Goal: Find specific page/section: Find specific page/section

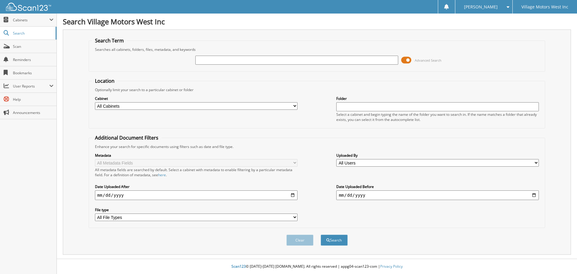
click at [208, 60] on input "text" at bounding box center [296, 60] width 202 height 9
type input "114344"
click at [321, 234] on button "Search" at bounding box center [334, 239] width 27 height 11
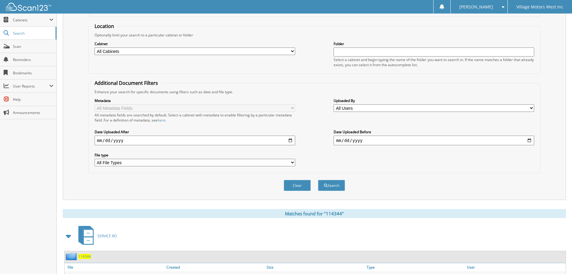
scroll to position [210, 0]
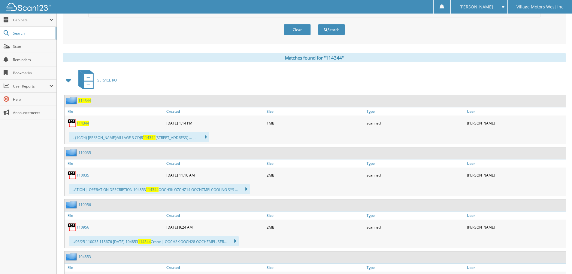
click at [84, 122] on span "114344" at bounding box center [83, 122] width 13 height 5
click at [35, 34] on span "Search" at bounding box center [33, 33] width 40 height 5
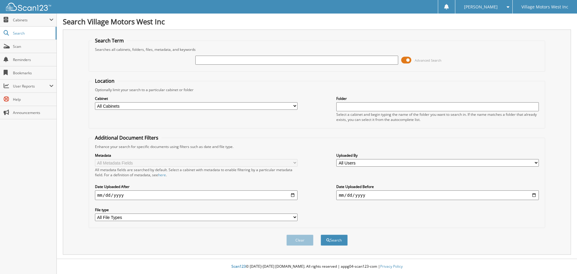
click at [223, 58] on input "text" at bounding box center [296, 60] width 202 height 9
type input "108209"
click at [321, 234] on button "Search" at bounding box center [334, 239] width 27 height 11
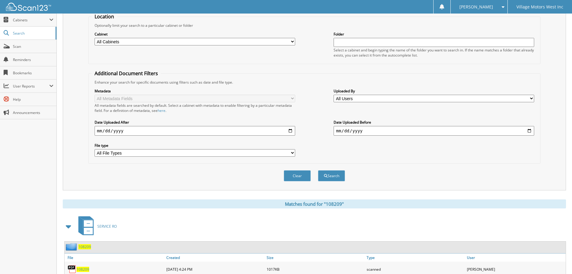
scroll to position [120, 0]
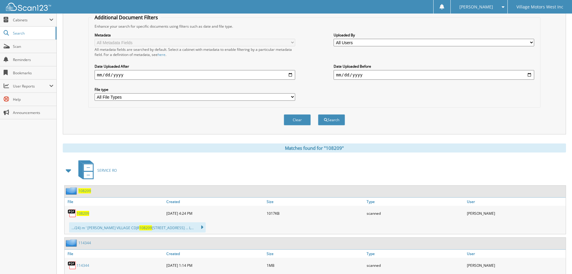
click at [82, 212] on span "108209" at bounding box center [83, 213] width 13 height 5
